Goal: Task Accomplishment & Management: Manage account settings

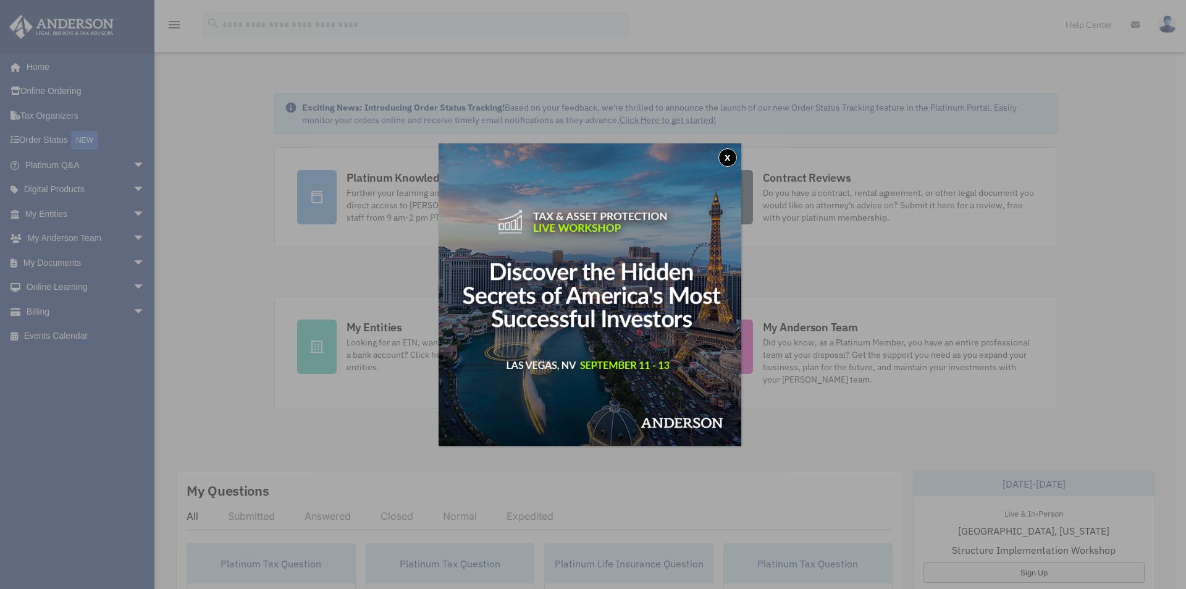
click at [727, 156] on button "x" at bounding box center [728, 157] width 19 height 19
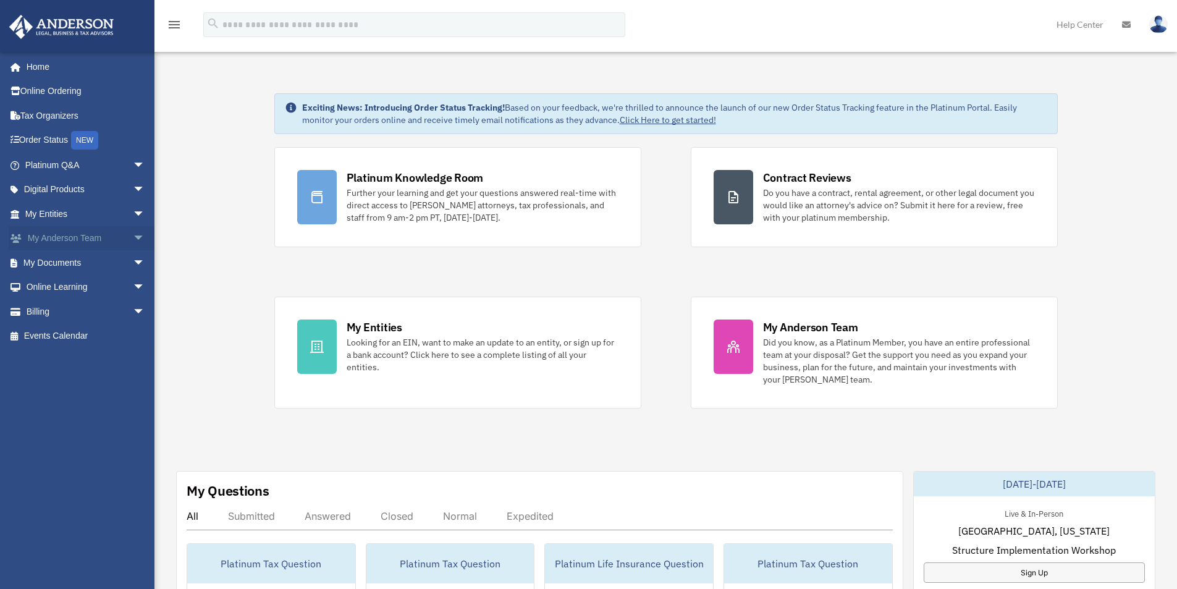
click at [75, 239] on link "My [PERSON_NAME] Team arrow_drop_down" at bounding box center [86, 238] width 155 height 25
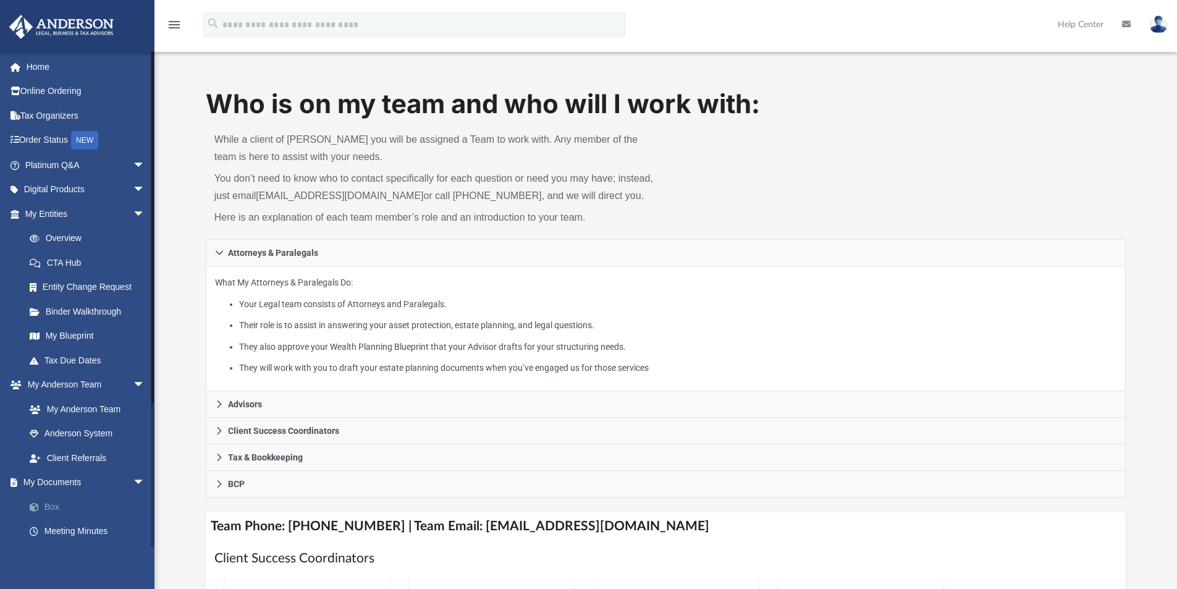
click at [50, 501] on link "Box" at bounding box center [90, 506] width 146 height 25
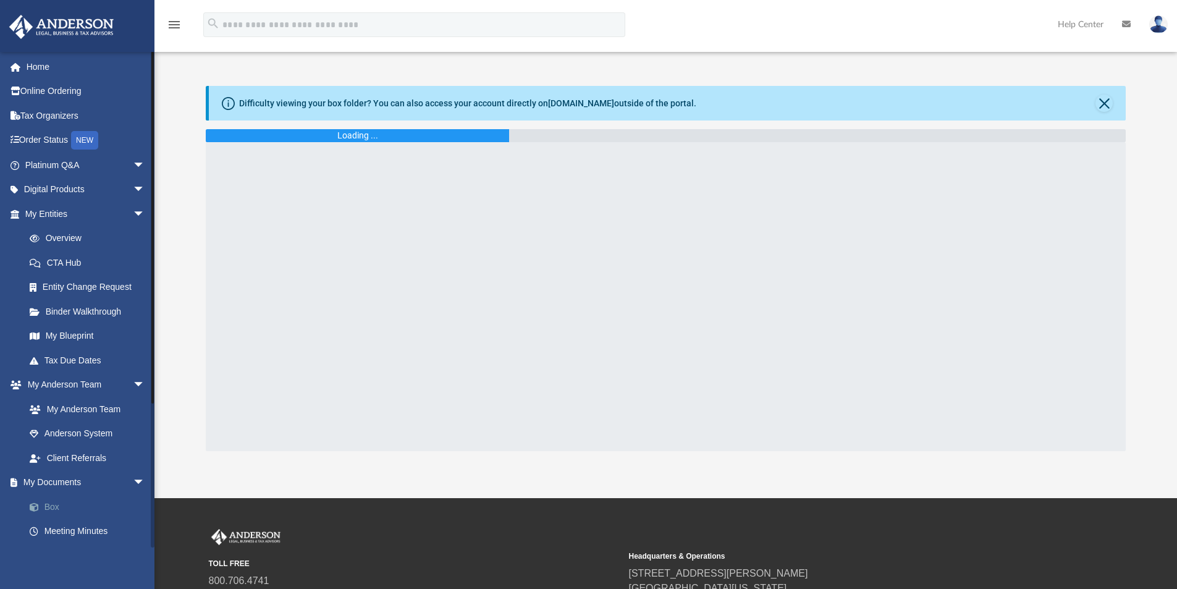
click at [54, 502] on link "Box" at bounding box center [90, 506] width 146 height 25
click at [1160, 29] on img at bounding box center [1158, 24] width 19 height 18
click at [964, 20] on div "menu search Site Menu add kwangistheman@hotmail.com My Profile Reset Password L…" at bounding box center [588, 30] width 1159 height 42
click at [1158, 30] on img at bounding box center [1158, 24] width 19 height 18
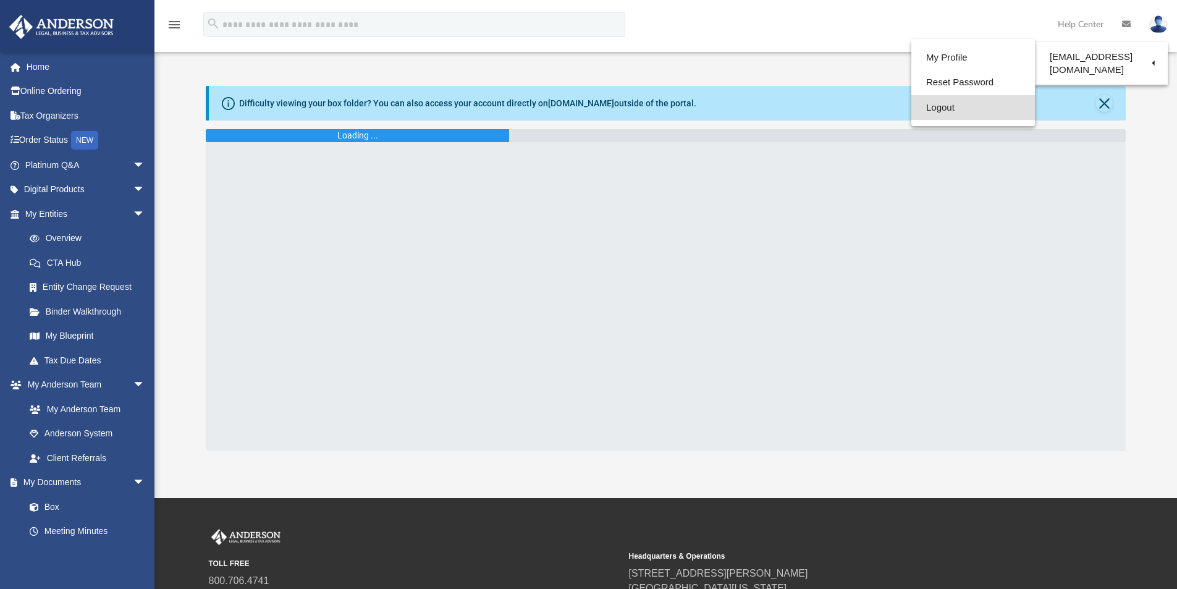
click at [936, 106] on link "Logout" at bounding box center [973, 107] width 124 height 25
